Goal: Task Accomplishment & Management: Complete application form

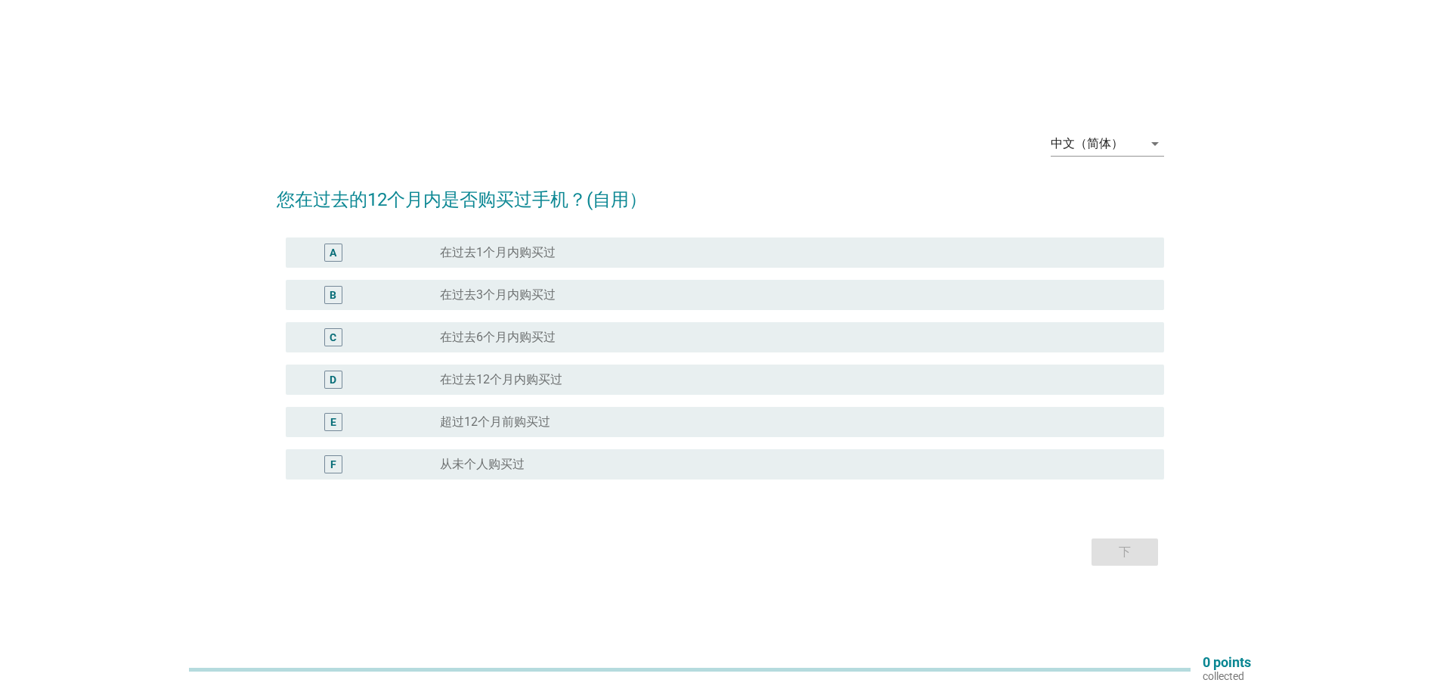
click at [1124, 126] on div "中文（简体） arrow_drop_down" at bounding box center [1107, 146] width 113 height 48
click at [1115, 143] on div "中文（简体）" at bounding box center [1087, 144] width 73 height 14
click at [1105, 159] on div "English" at bounding box center [1106, 156] width 89 height 18
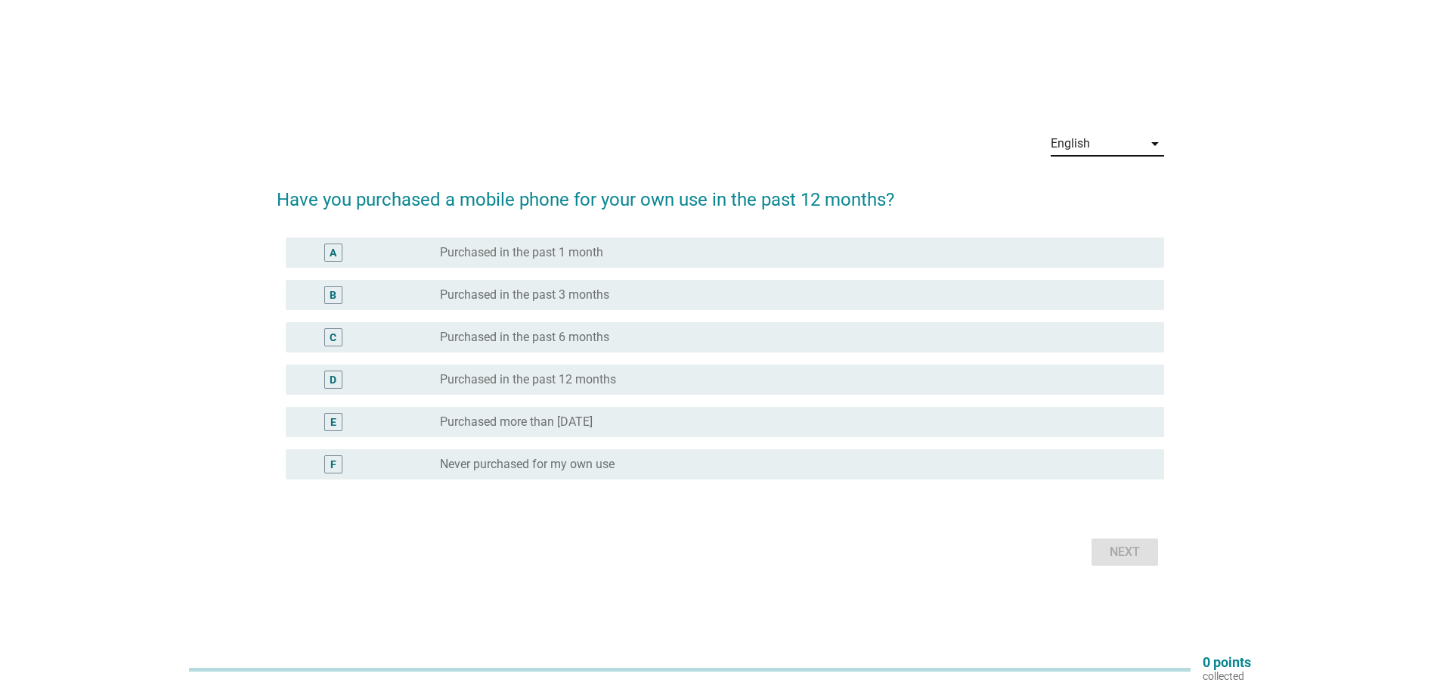
click at [593, 418] on label "Purchased more than [DATE]" at bounding box center [516, 421] width 153 height 15
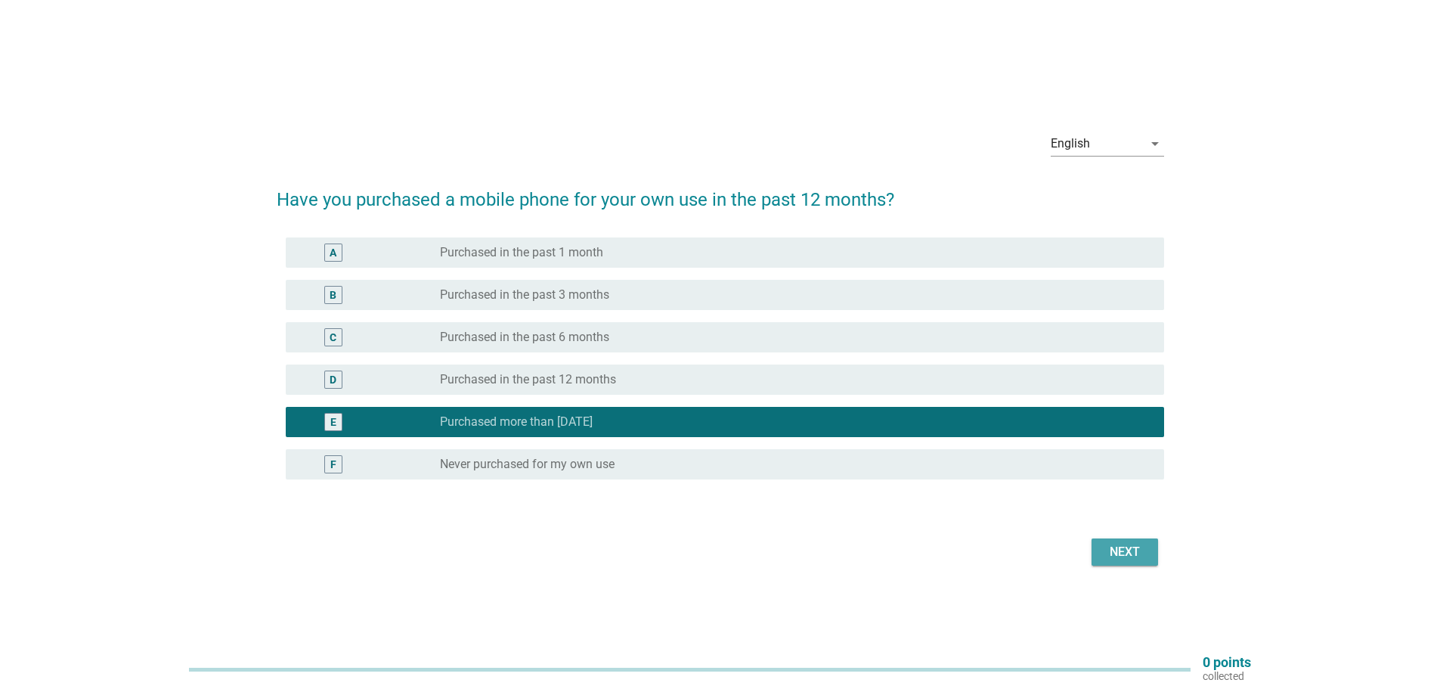
click at [1092, 547] on button "Next" at bounding box center [1125, 551] width 67 height 27
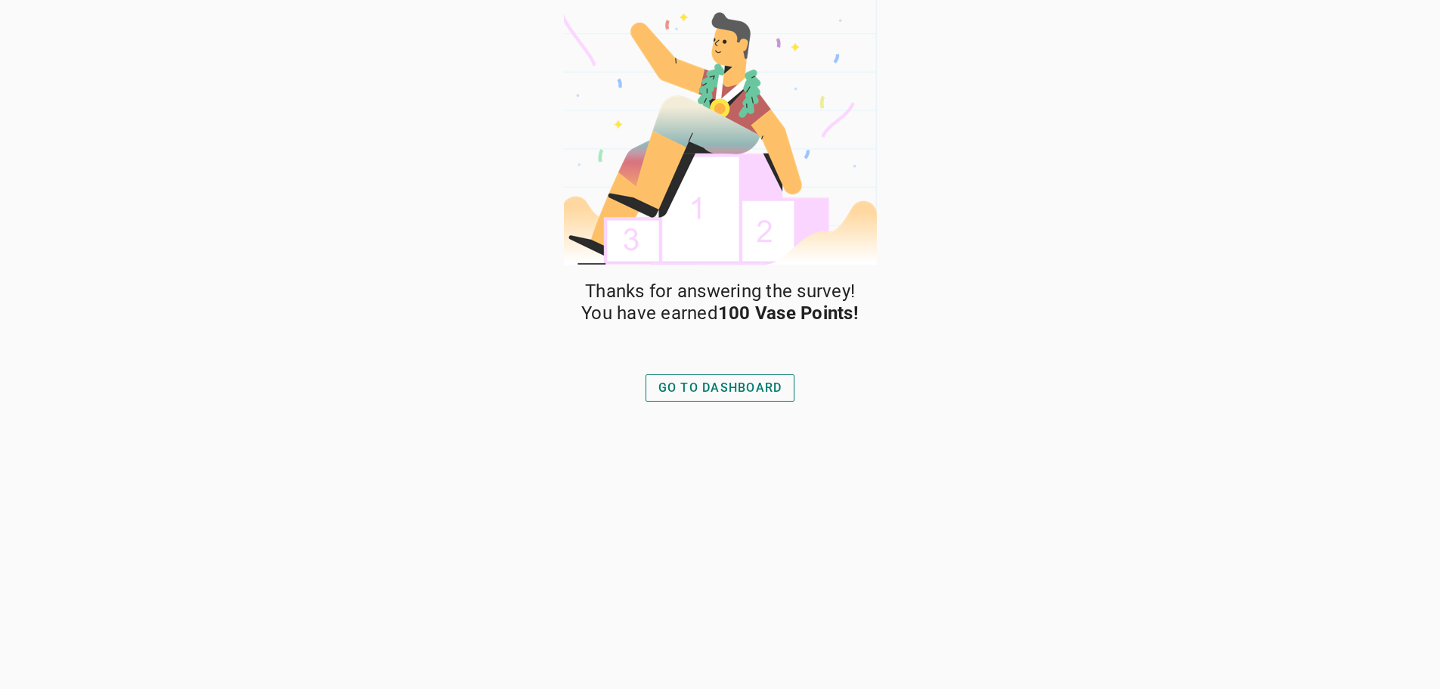
click at [739, 399] on button "GO TO DASHBOARD" at bounding box center [721, 387] width 150 height 27
